Goal: Obtain resource: Obtain resource

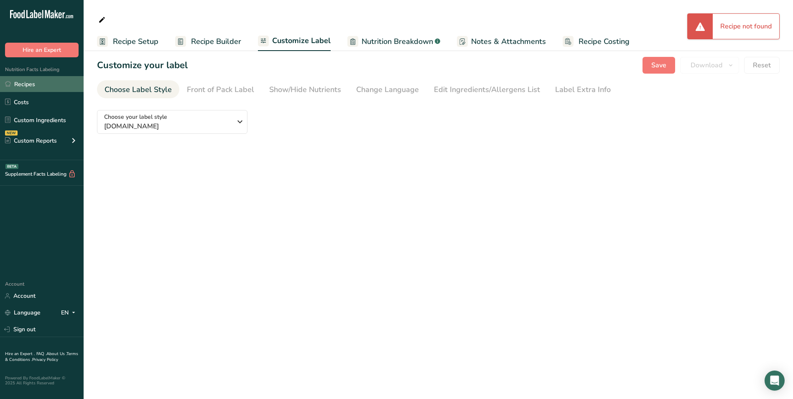
click at [43, 84] on link "Recipes" at bounding box center [42, 84] width 84 height 16
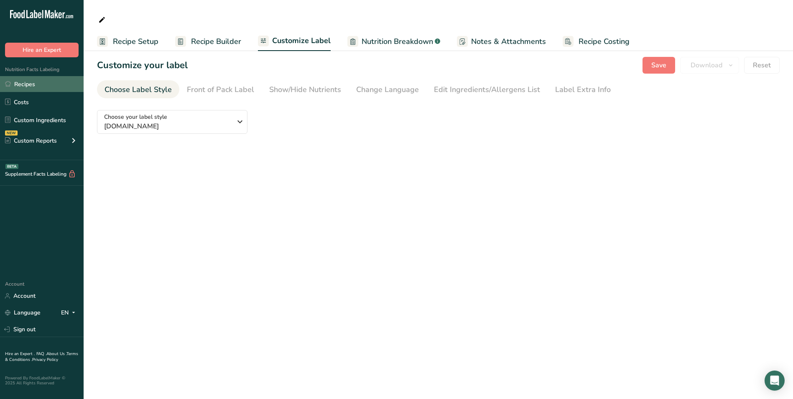
click at [43, 84] on link "Recipes" at bounding box center [42, 84] width 84 height 16
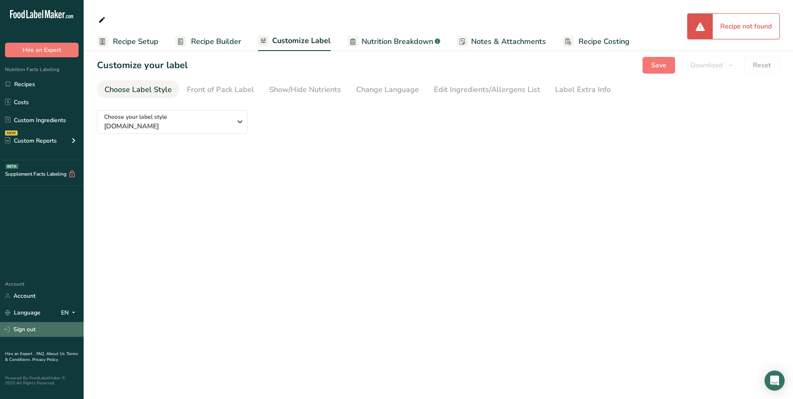
click at [33, 334] on link "Sign out" at bounding box center [42, 329] width 84 height 15
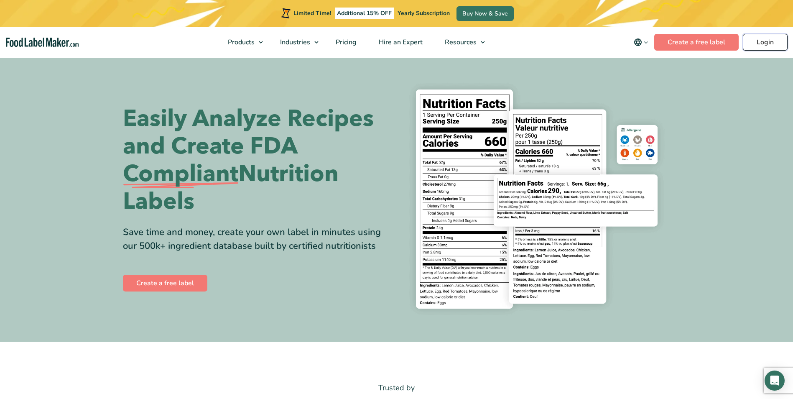
drag, startPoint x: 0, startPoint y: 0, endPoint x: 772, endPoint y: 38, distance: 772.6
click at [772, 38] on link "Login" at bounding box center [765, 42] width 45 height 17
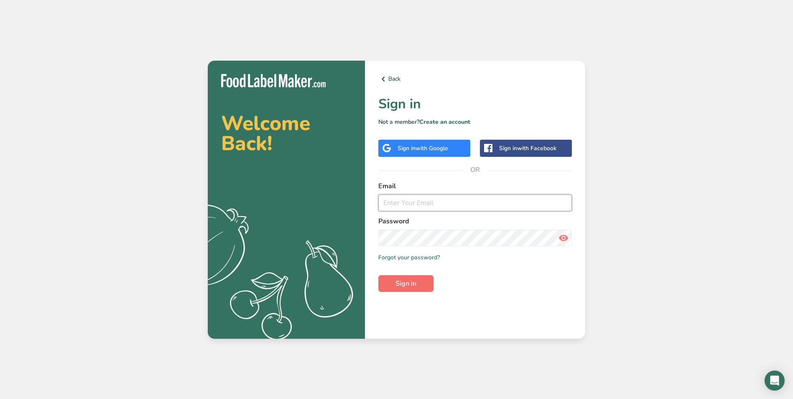
type input "[EMAIL_ADDRESS][DOMAIN_NAME]"
click at [406, 281] on span "Sign in" at bounding box center [405, 283] width 21 height 10
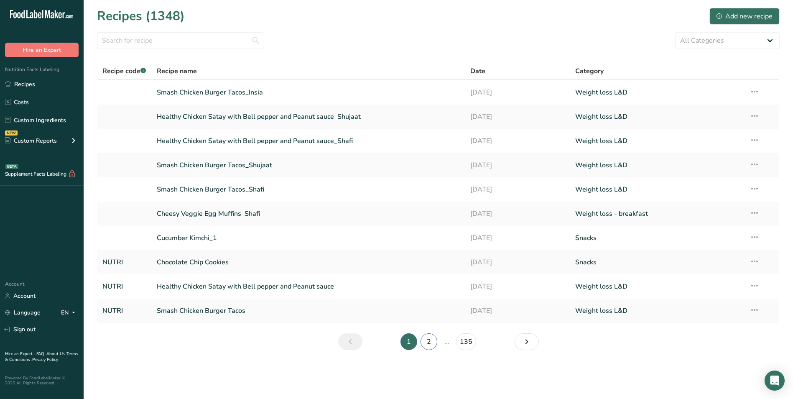
click at [429, 342] on link "2" at bounding box center [429, 341] width 17 height 17
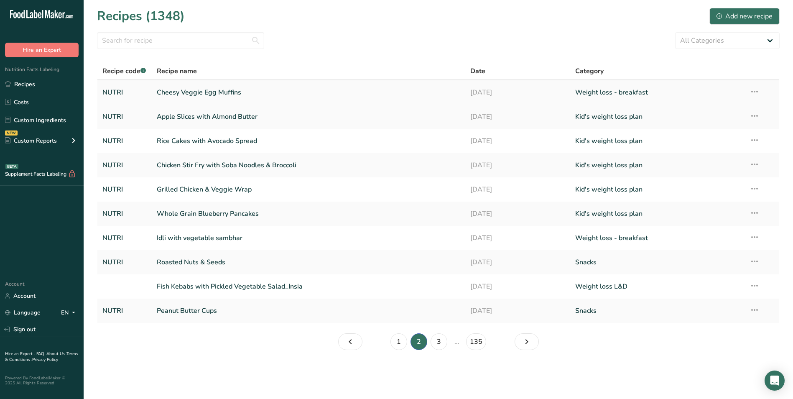
click at [204, 91] on link "Cheesy Veggie Egg Muffins" at bounding box center [309, 93] width 304 height 18
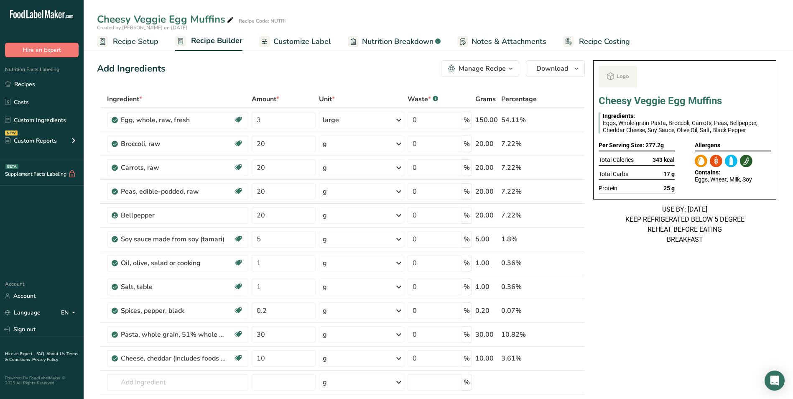
click at [318, 46] on span "Customize Label" at bounding box center [302, 41] width 58 height 11
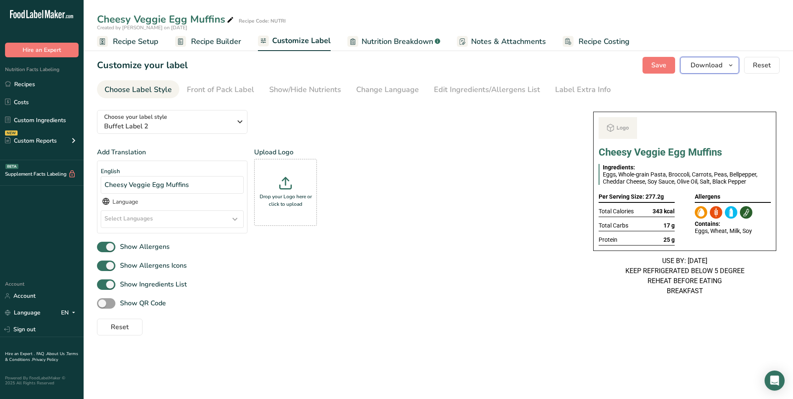
click at [685, 64] on button "Download" at bounding box center [709, 65] width 59 height 17
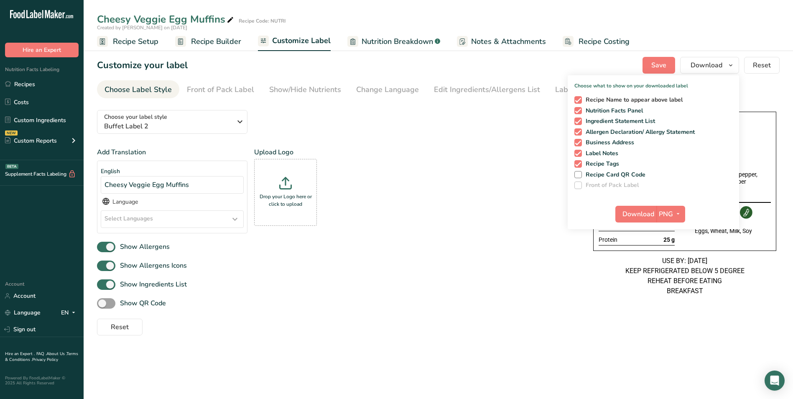
click at [579, 97] on span at bounding box center [578, 100] width 8 height 8
click at [579, 97] on input "Recipe Name to appear above label" at bounding box center [576, 99] width 5 height 5
checkbox input "false"
click at [635, 209] on span "Download" at bounding box center [638, 214] width 32 height 10
click at [15, 88] on link "Recipes" at bounding box center [42, 84] width 84 height 16
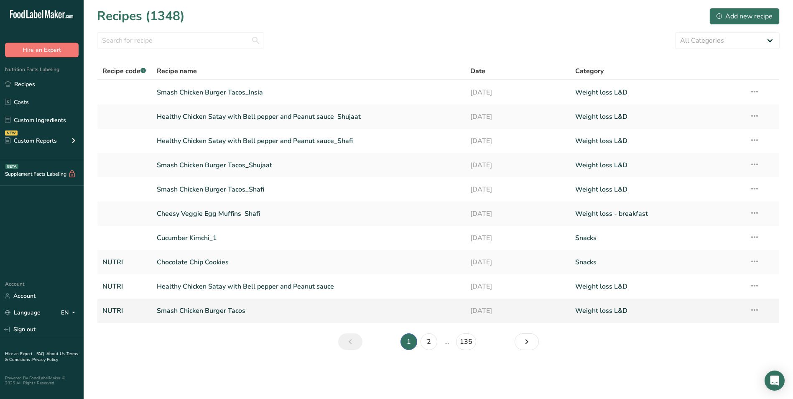
click at [224, 311] on link "Smash Chicken Burger Tacos" at bounding box center [309, 311] width 304 height 18
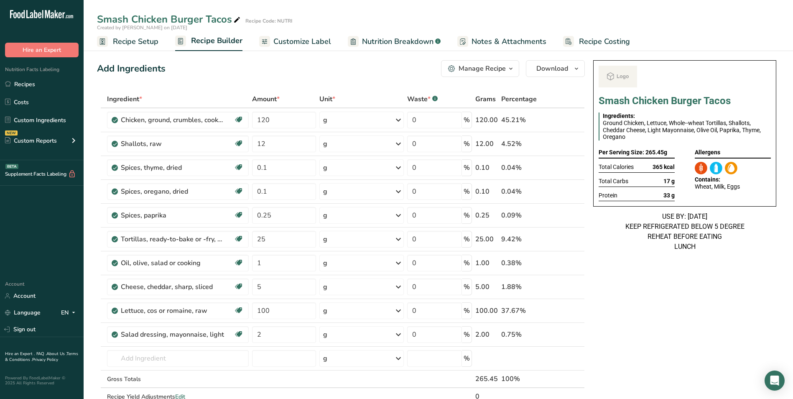
click at [297, 41] on span "Customize Label" at bounding box center [302, 41] width 58 height 11
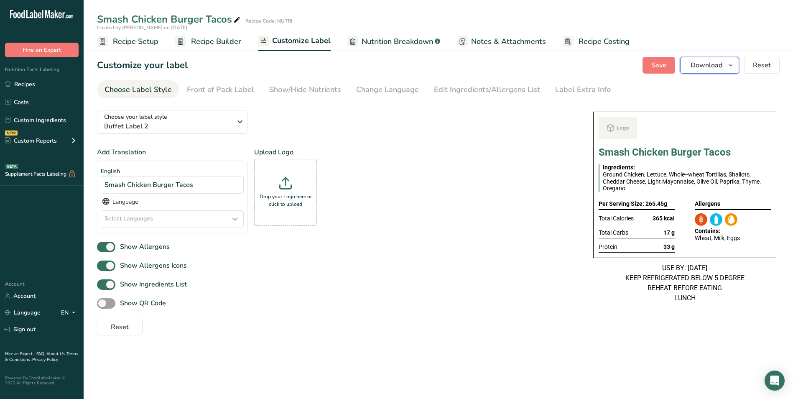
click at [720, 66] on span "Download" at bounding box center [707, 65] width 32 height 10
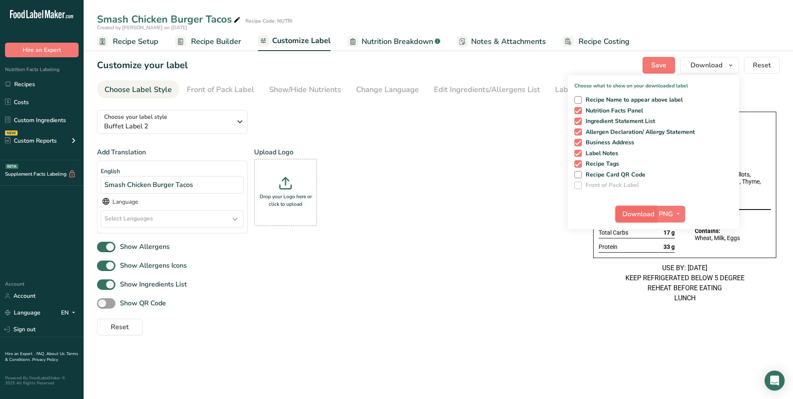
click at [632, 214] on span "Download" at bounding box center [638, 214] width 32 height 10
click at [16, 83] on link "Recipes" at bounding box center [42, 84] width 84 height 16
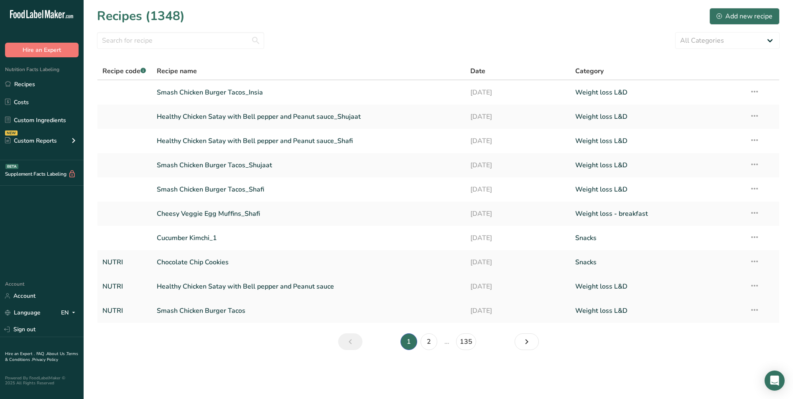
click at [215, 291] on link "Healthy Chicken Satay with Bell pepper and Peanut sauce" at bounding box center [309, 287] width 304 height 18
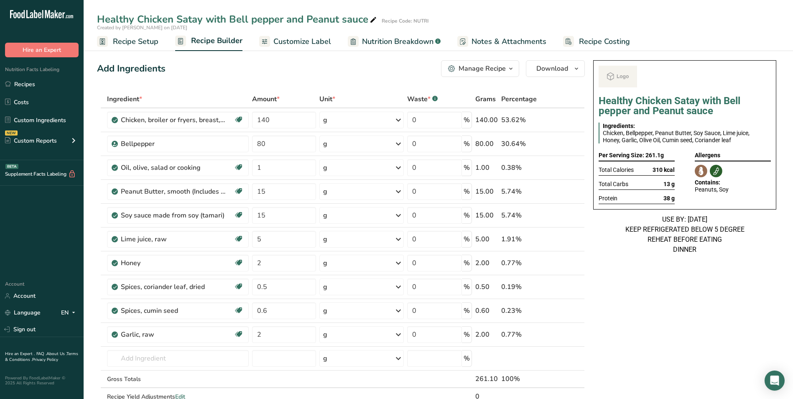
click at [311, 37] on span "Customize Label" at bounding box center [302, 41] width 58 height 11
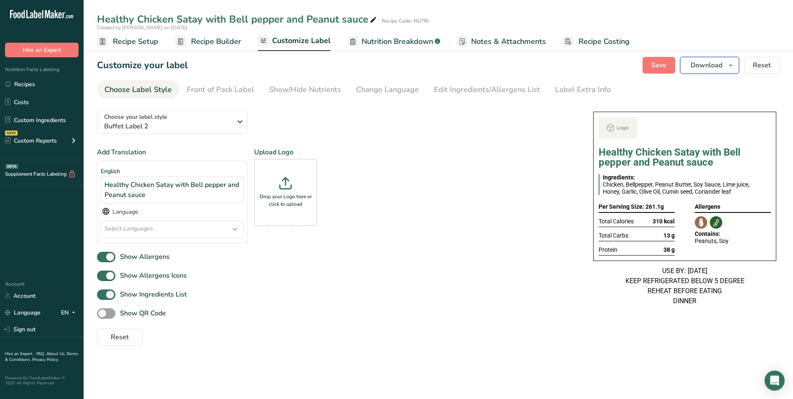
click at [701, 64] on span "Download" at bounding box center [707, 65] width 32 height 10
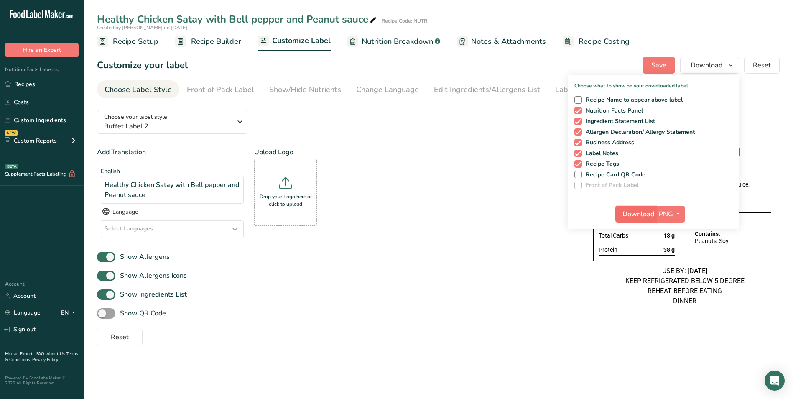
click at [632, 212] on span "Download" at bounding box center [638, 214] width 32 height 10
click at [33, 84] on link "Recipes" at bounding box center [42, 84] width 84 height 16
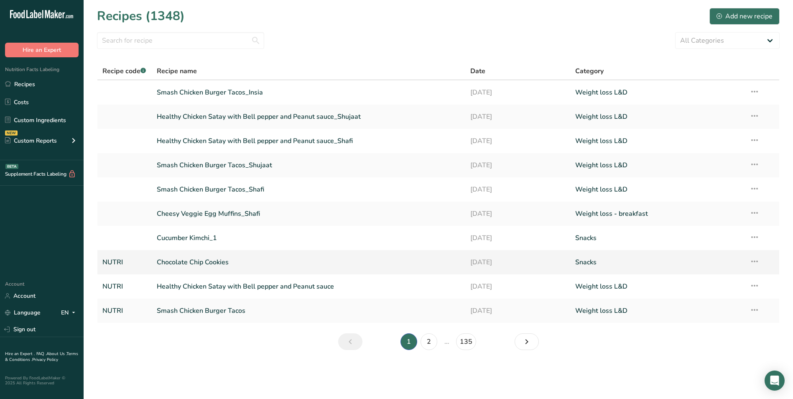
click at [199, 266] on link "Chocolate Chip Cookies" at bounding box center [309, 262] width 304 height 18
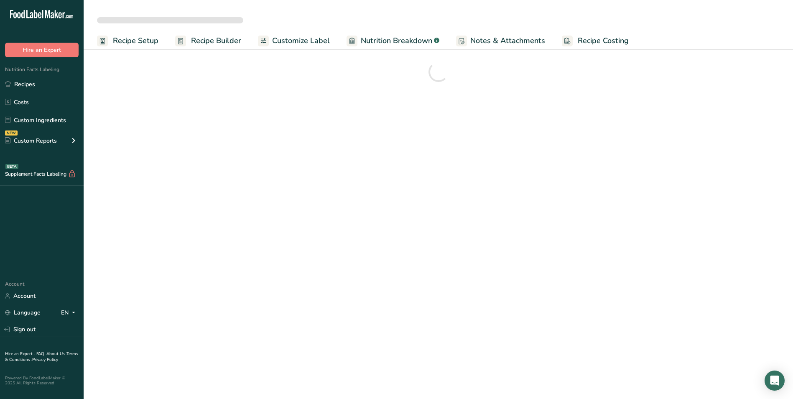
click at [312, 43] on span "Customize Label" at bounding box center [301, 40] width 58 height 11
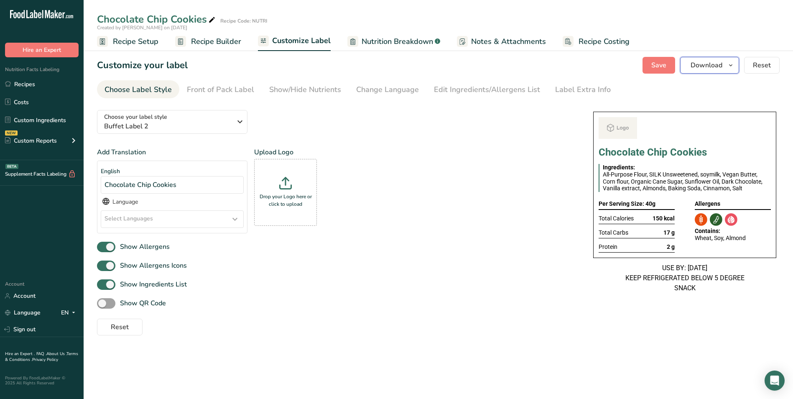
click at [721, 71] on button "Download" at bounding box center [709, 65] width 59 height 17
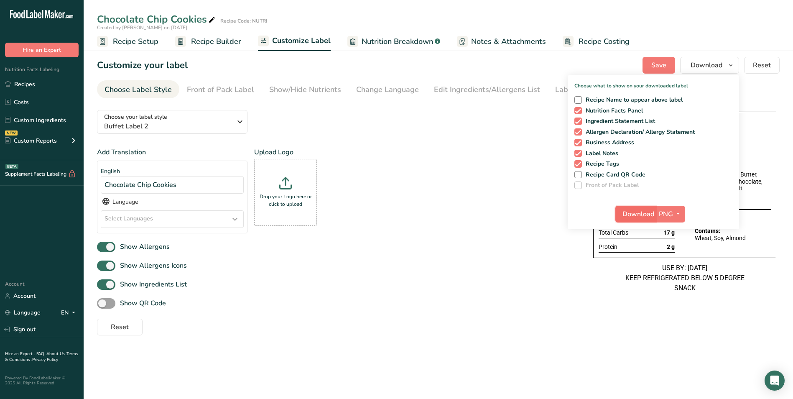
click at [638, 213] on span "Download" at bounding box center [638, 214] width 32 height 10
click at [52, 85] on link "Recipes" at bounding box center [42, 84] width 84 height 16
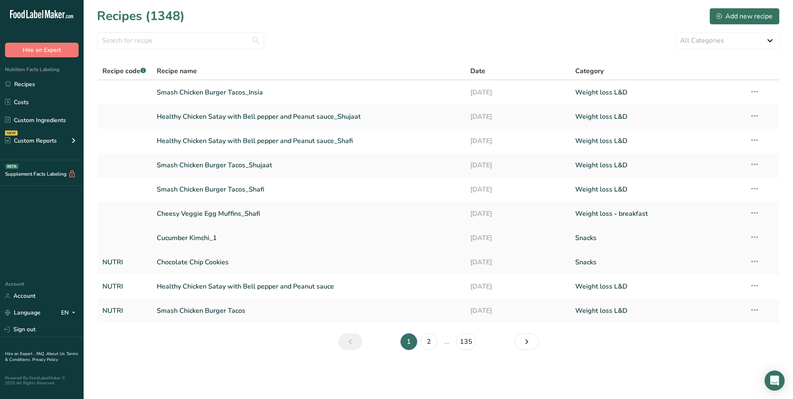
click at [222, 242] on link "Cucumber Kimchi_1" at bounding box center [309, 238] width 304 height 18
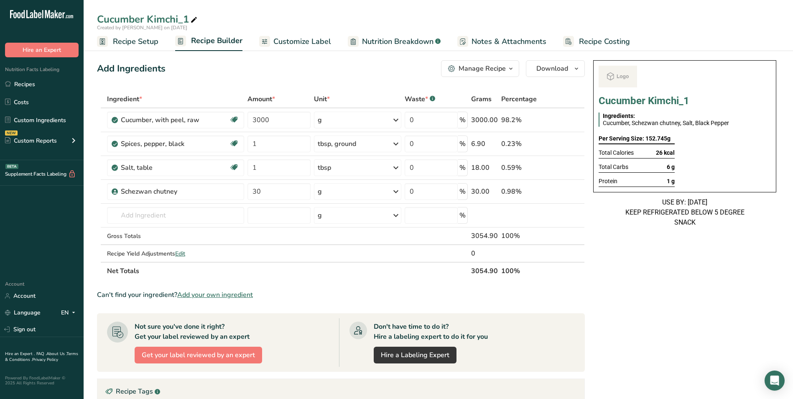
click at [316, 41] on span "Customize Label" at bounding box center [302, 41] width 58 height 11
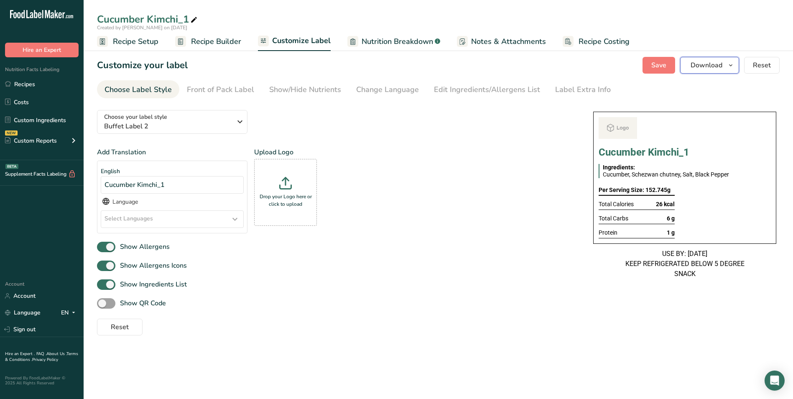
click at [708, 67] on span "Download" at bounding box center [707, 65] width 32 height 10
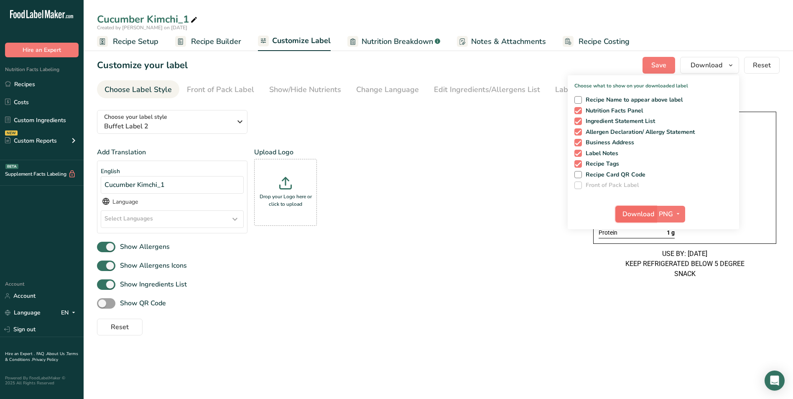
click at [644, 209] on span "Download" at bounding box center [638, 214] width 32 height 10
click at [28, 89] on link "Recipes" at bounding box center [42, 84] width 84 height 16
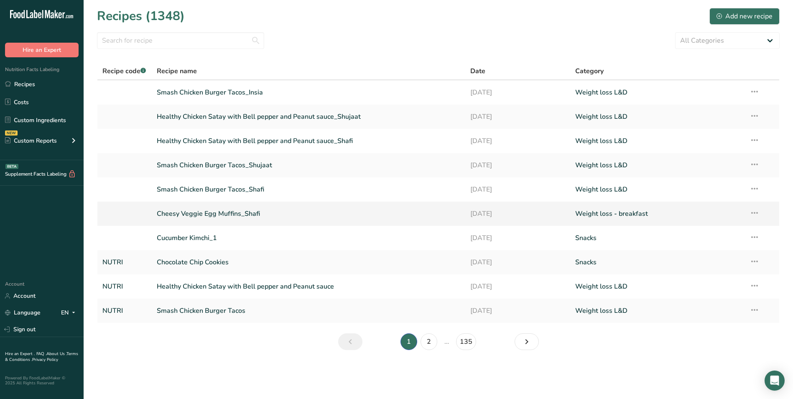
click at [189, 219] on link "Cheesy Veggie Egg Muffins_Shafi" at bounding box center [309, 214] width 304 height 18
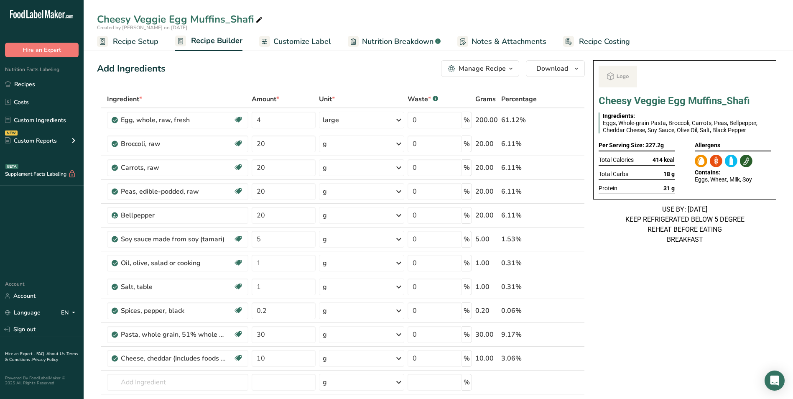
click at [281, 41] on span "Customize Label" at bounding box center [302, 41] width 58 height 11
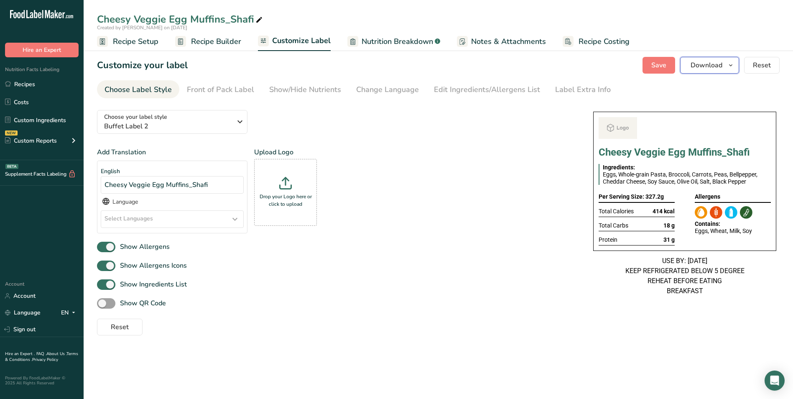
click at [715, 65] on span "Download" at bounding box center [707, 65] width 32 height 10
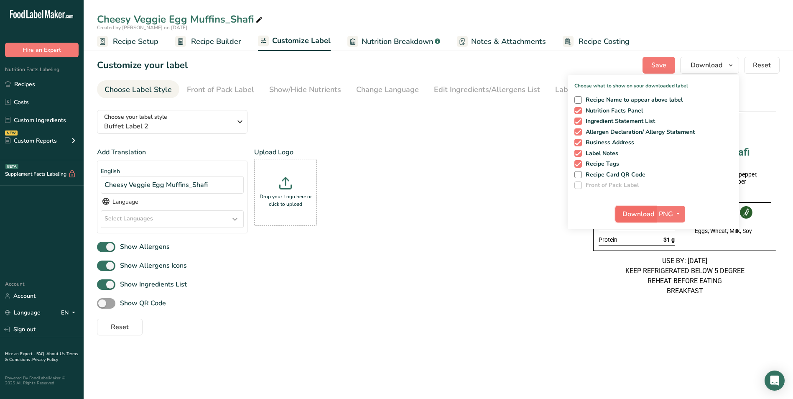
click at [645, 214] on span "Download" at bounding box center [638, 214] width 32 height 10
click at [33, 84] on link "Recipes" at bounding box center [42, 84] width 84 height 16
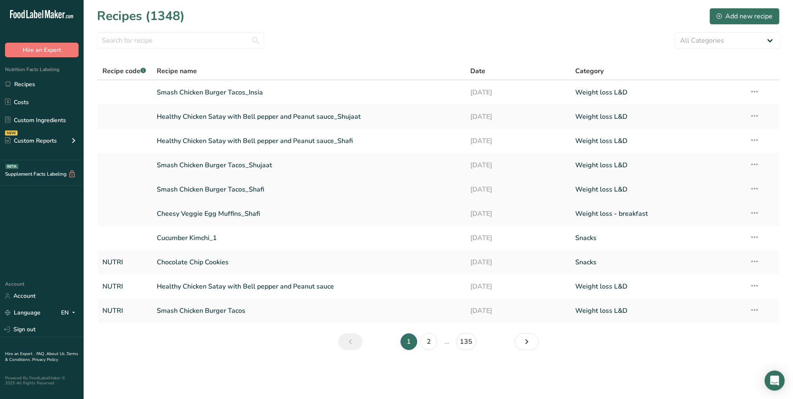
click at [214, 192] on link "Smash Chicken Burger Tacos_Shafi" at bounding box center [309, 190] width 304 height 18
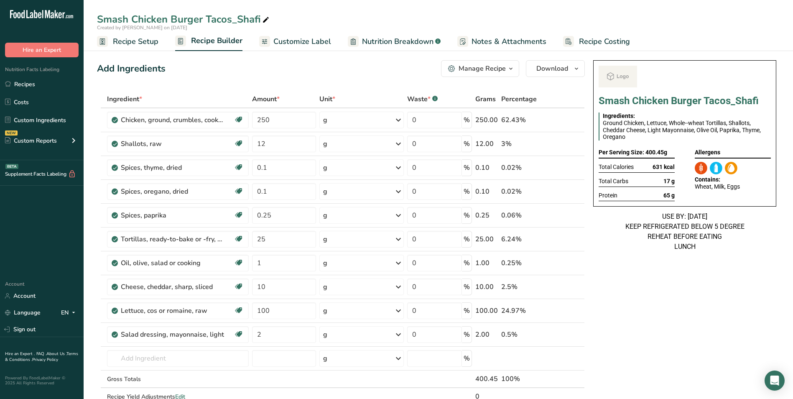
click at [293, 45] on span "Customize Label" at bounding box center [302, 41] width 58 height 11
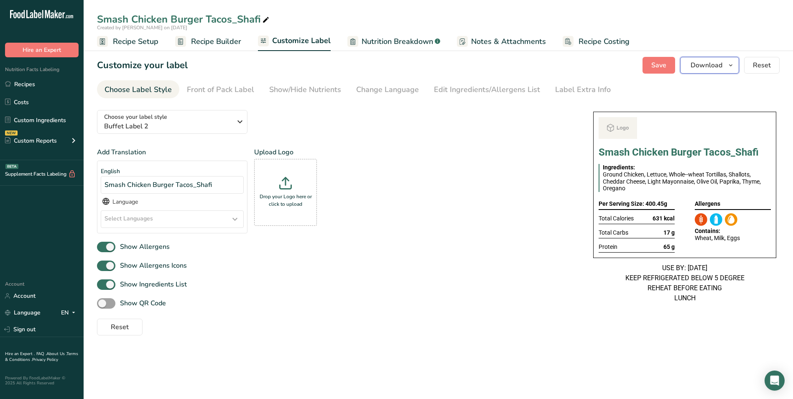
click at [697, 63] on span "Download" at bounding box center [707, 65] width 32 height 10
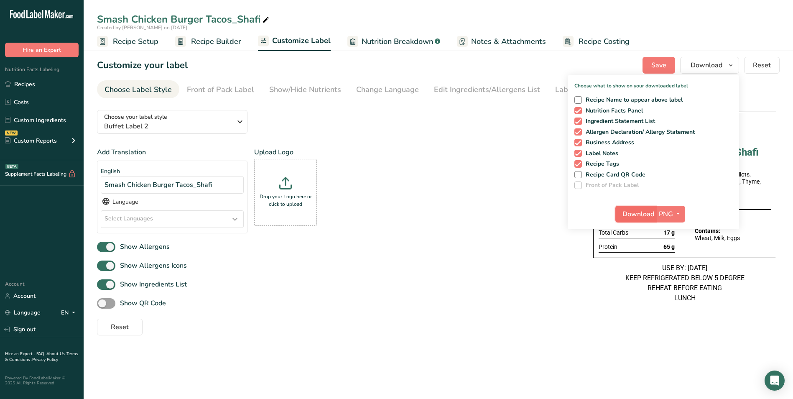
click at [636, 211] on span "Download" at bounding box center [638, 214] width 32 height 10
click at [30, 84] on link "Recipes" at bounding box center [42, 84] width 84 height 16
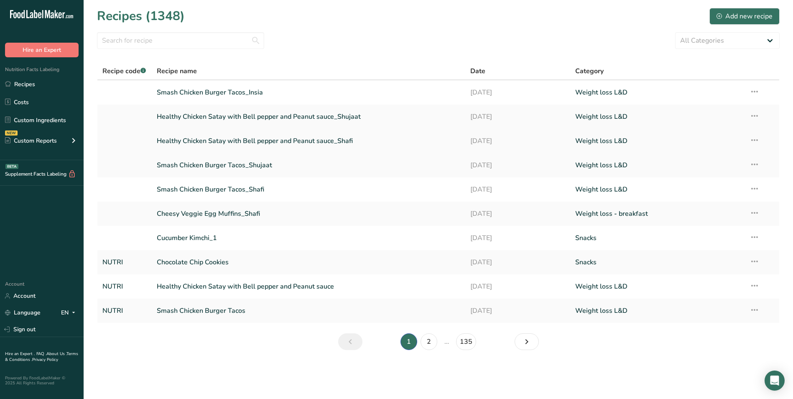
click at [281, 145] on link "Healthy Chicken Satay with Bell pepper and Peanut sauce_Shafi" at bounding box center [309, 141] width 304 height 18
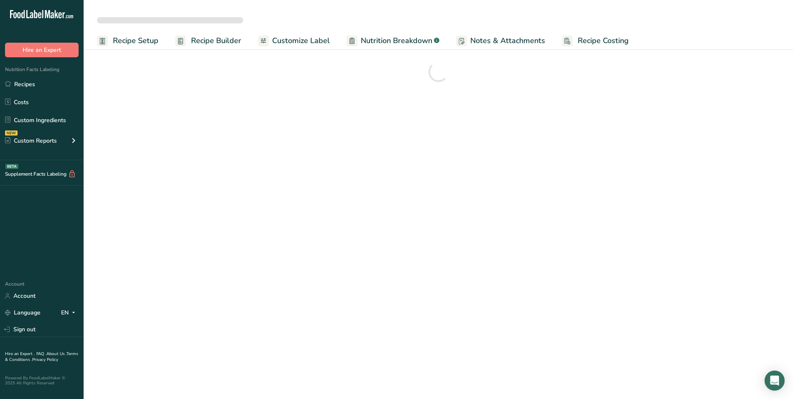
click at [306, 39] on span "Customize Label" at bounding box center [301, 40] width 58 height 11
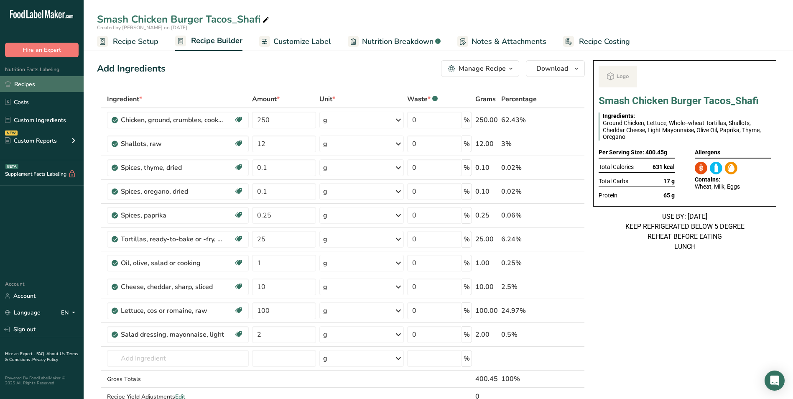
click at [39, 82] on link "Recipes" at bounding box center [42, 84] width 84 height 16
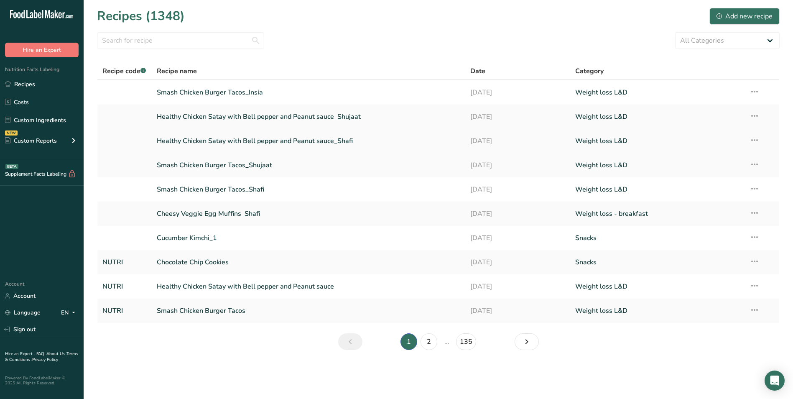
click at [245, 138] on link "Healthy Chicken Satay with Bell pepper and Peanut sauce_Shafi" at bounding box center [309, 141] width 304 height 18
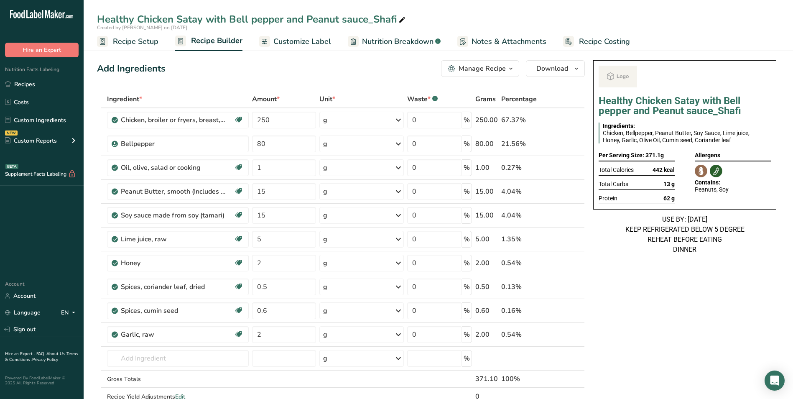
click at [324, 46] on span "Customize Label" at bounding box center [302, 41] width 58 height 11
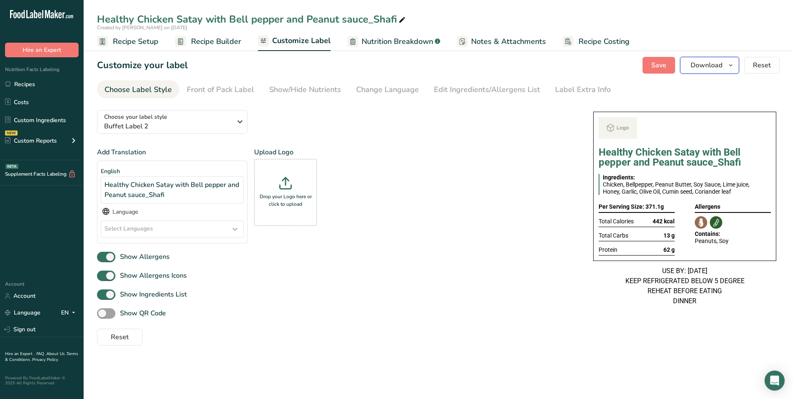
click at [712, 72] on button "Download" at bounding box center [709, 65] width 59 height 17
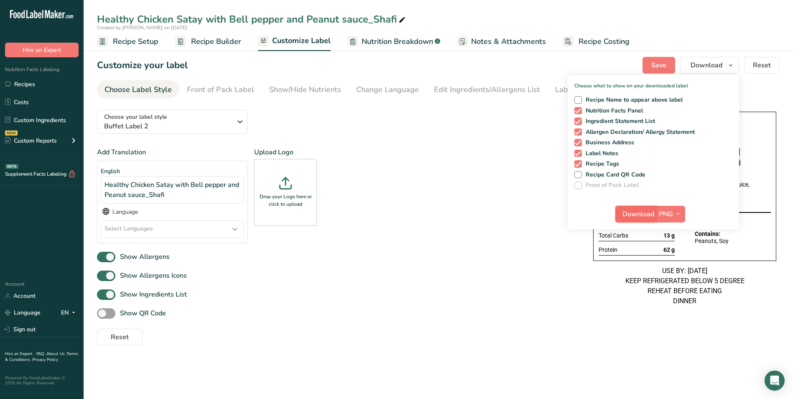
click at [642, 217] on span "Download" at bounding box center [638, 214] width 32 height 10
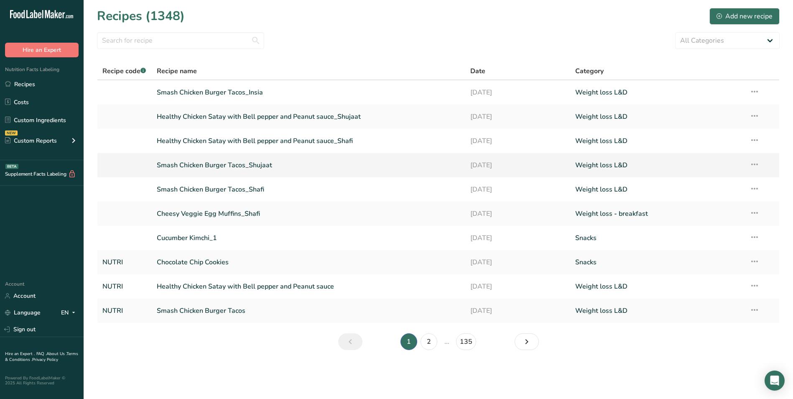
click at [254, 163] on link "Smash Chicken Burger Tacos_Shujaat" at bounding box center [309, 165] width 304 height 18
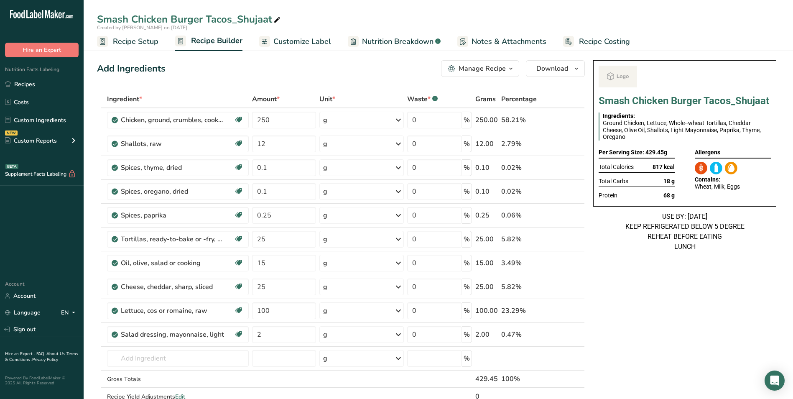
click at [301, 42] on span "Customize Label" at bounding box center [302, 41] width 58 height 11
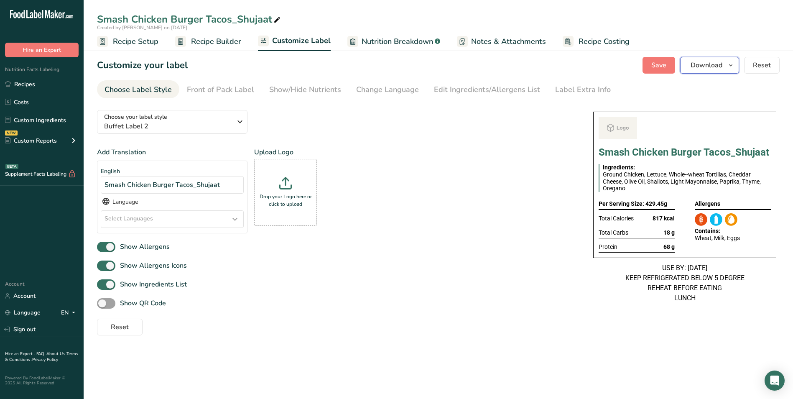
click at [709, 67] on span "Download" at bounding box center [707, 65] width 32 height 10
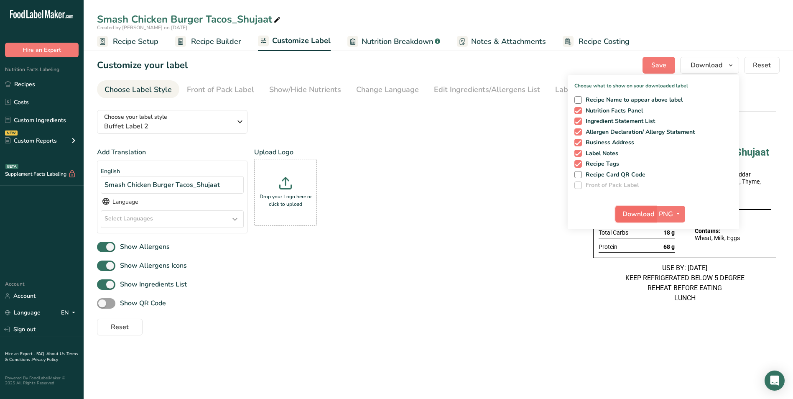
click at [632, 209] on span "Download" at bounding box center [638, 214] width 32 height 10
click at [45, 83] on link "Recipes" at bounding box center [42, 84] width 84 height 16
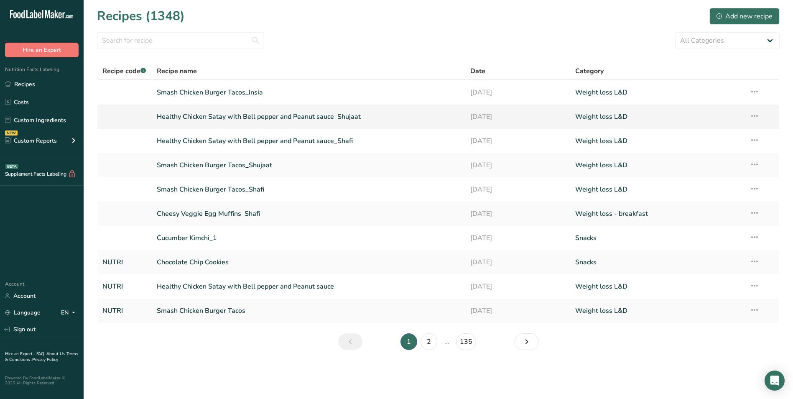
click at [273, 117] on link "Healthy Chicken Satay with Bell pepper and Peanut sauce_Shujaat" at bounding box center [309, 117] width 304 height 18
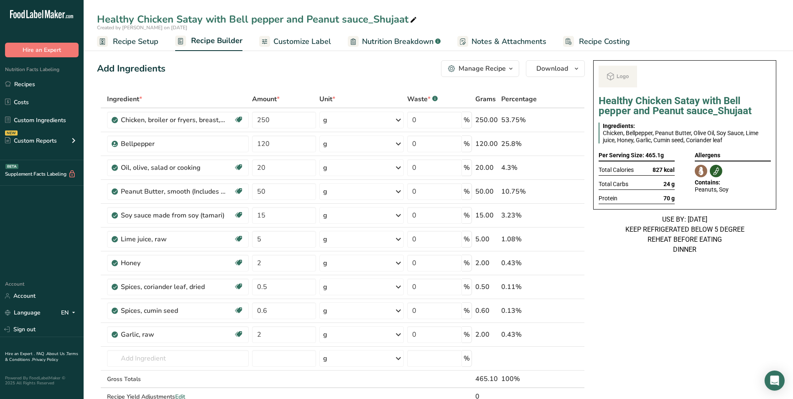
click at [318, 38] on span "Customize Label" at bounding box center [302, 41] width 58 height 11
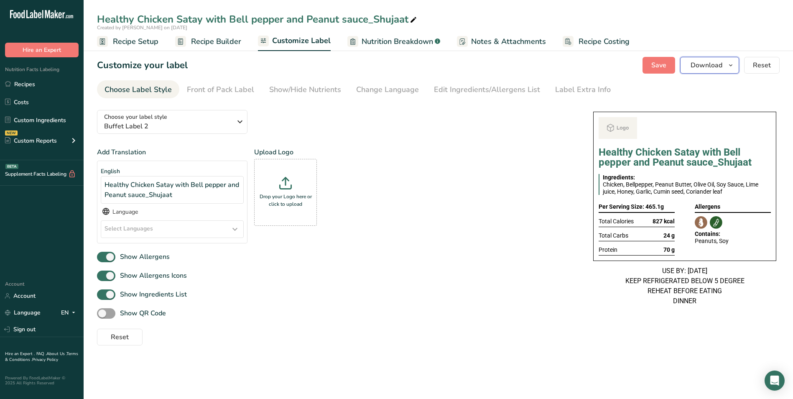
click at [712, 69] on span "Download" at bounding box center [707, 65] width 32 height 10
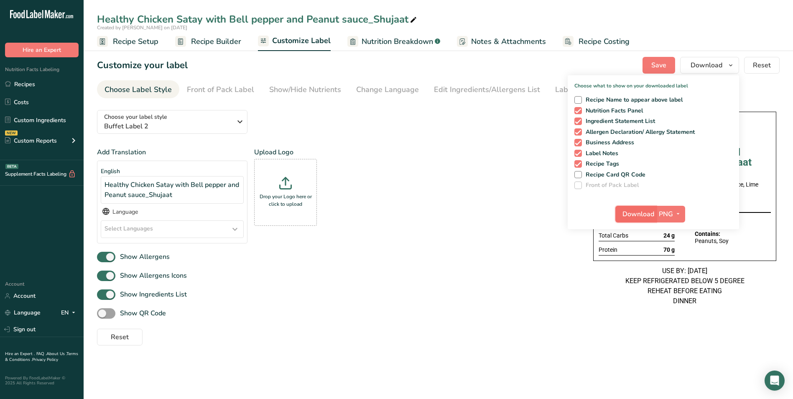
click at [645, 216] on span "Download" at bounding box center [638, 214] width 32 height 10
click at [22, 87] on link "Recipes" at bounding box center [42, 84] width 84 height 16
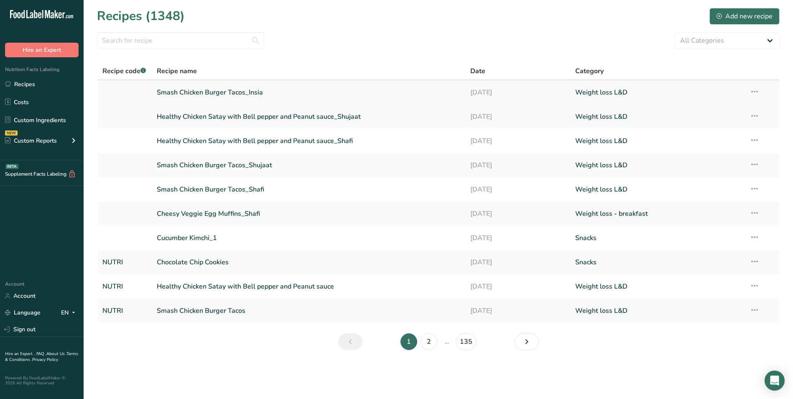
click at [277, 92] on link "Smash Chicken Burger Tacos_Insia" at bounding box center [309, 93] width 304 height 18
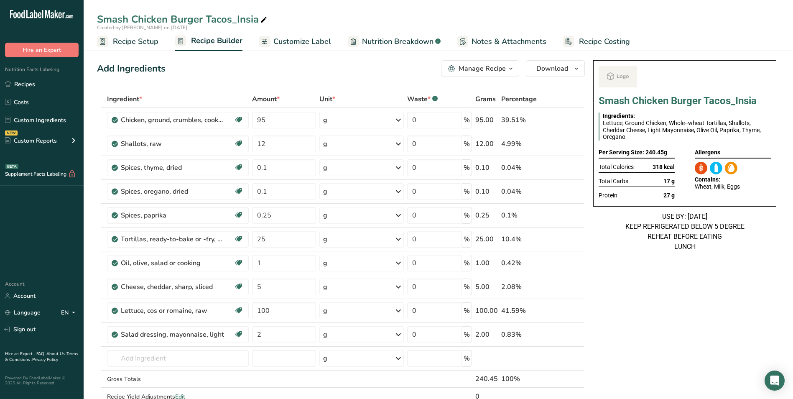
click at [314, 40] on span "Customize Label" at bounding box center [302, 41] width 58 height 11
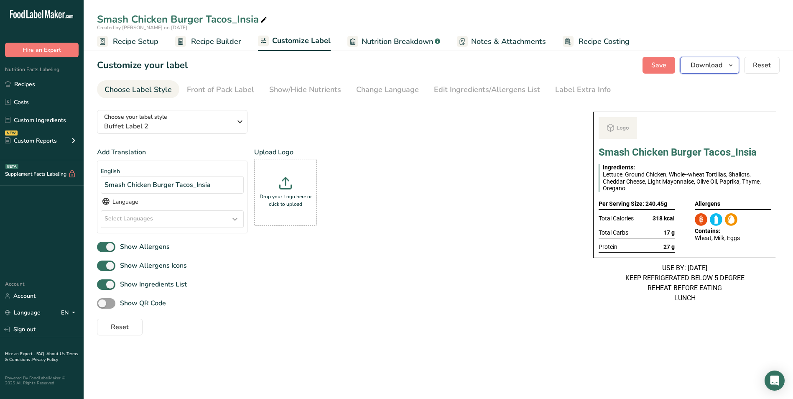
click at [695, 69] on span "Download" at bounding box center [707, 65] width 32 height 10
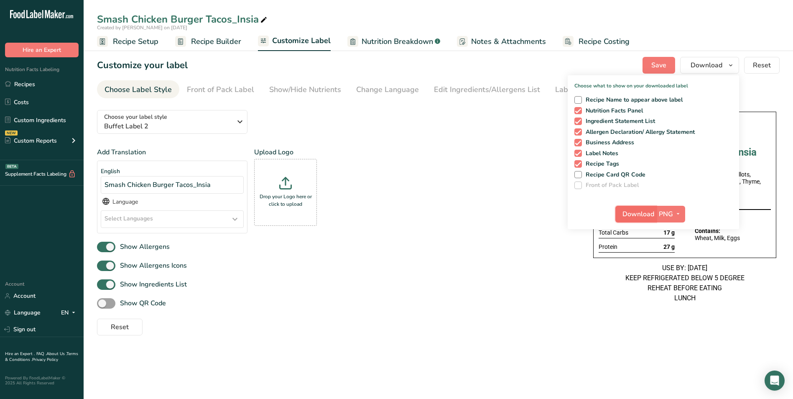
click at [642, 212] on span "Download" at bounding box center [638, 214] width 32 height 10
